Goal: Task Accomplishment & Management: Use online tool/utility

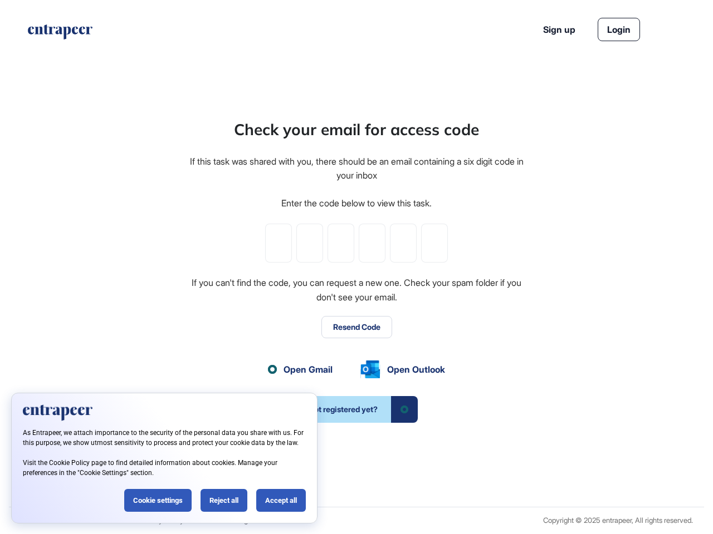
click at [356, 267] on div "Check your email for access code If this task was shared with you, there should…" at bounding box center [356, 270] width 336 height 305
click at [278, 243] on input "tel" at bounding box center [278, 243] width 27 height 39
click at [310, 243] on input "tel" at bounding box center [309, 243] width 27 height 39
click at [341, 243] on input "tel" at bounding box center [340, 243] width 27 height 39
click at [372, 243] on input "tel" at bounding box center [372, 243] width 27 height 39
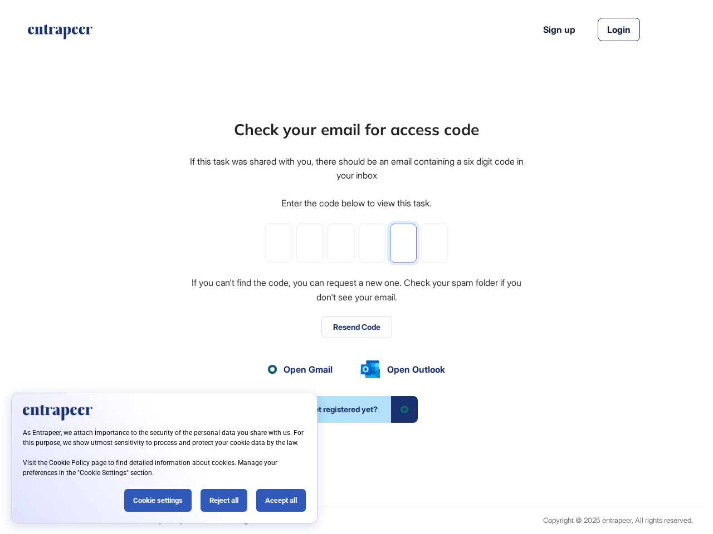
click at [403, 243] on input "tel" at bounding box center [403, 243] width 27 height 39
click at [434, 243] on input "tel" at bounding box center [434, 243] width 27 height 39
click at [356, 327] on button "Resend Code" at bounding box center [356, 327] width 71 height 22
